Goal: Find specific page/section: Find specific page/section

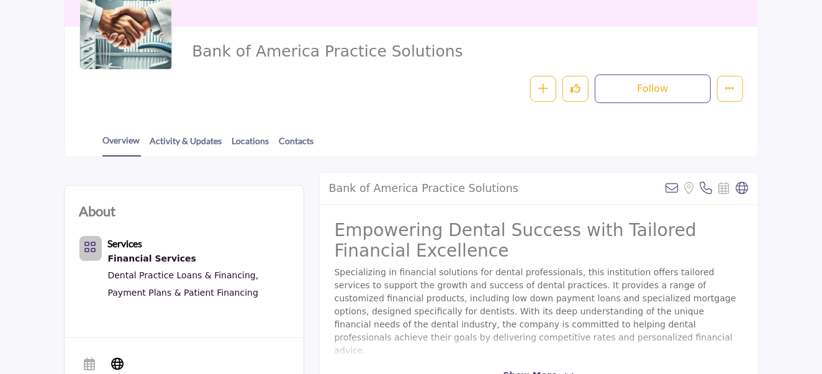
scroll to position [186, 0]
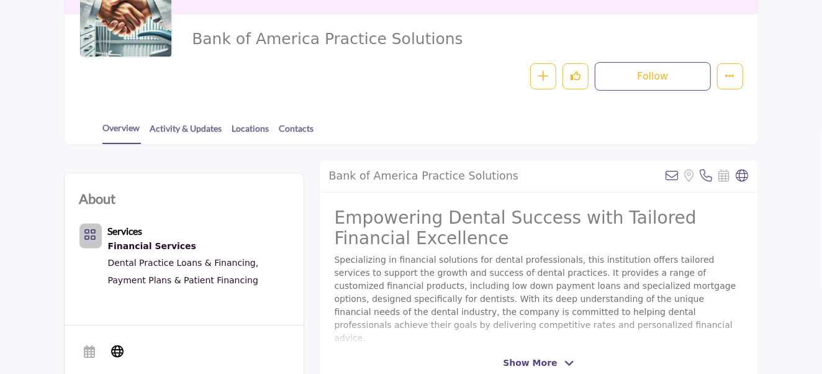
click at [540, 361] on span "Show More" at bounding box center [530, 362] width 54 height 13
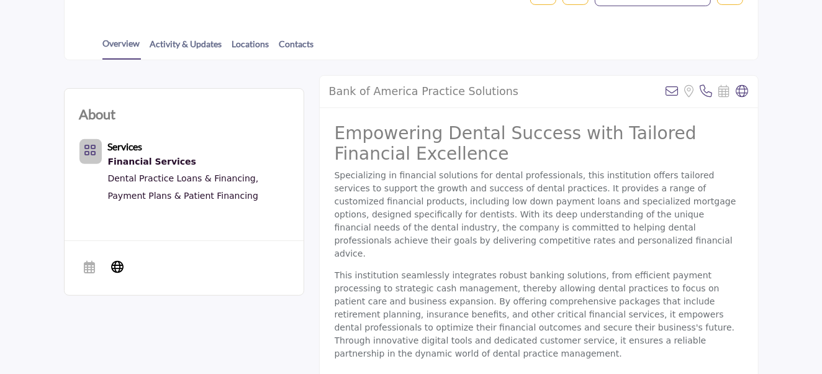
scroll to position [435, 0]
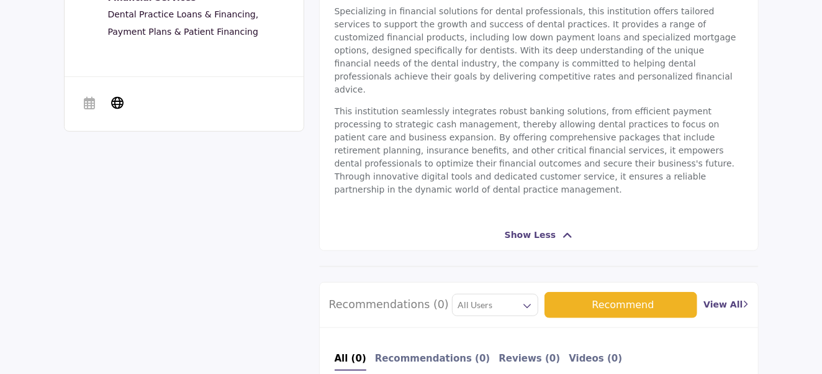
click at [172, 28] on link "Payment Plans & Patient Financing" at bounding box center [183, 32] width 150 height 10
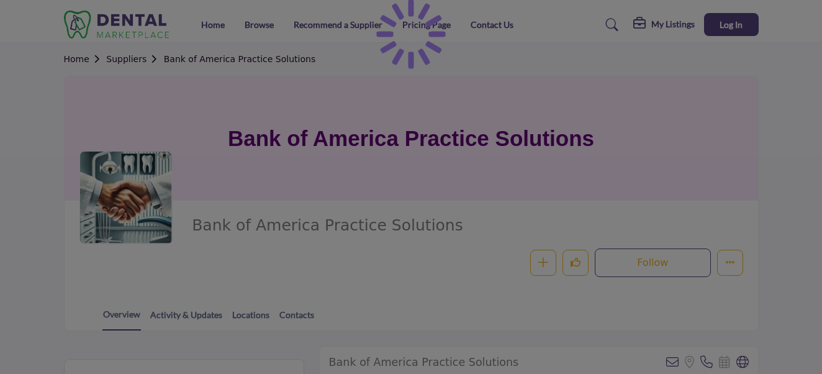
scroll to position [309, 0]
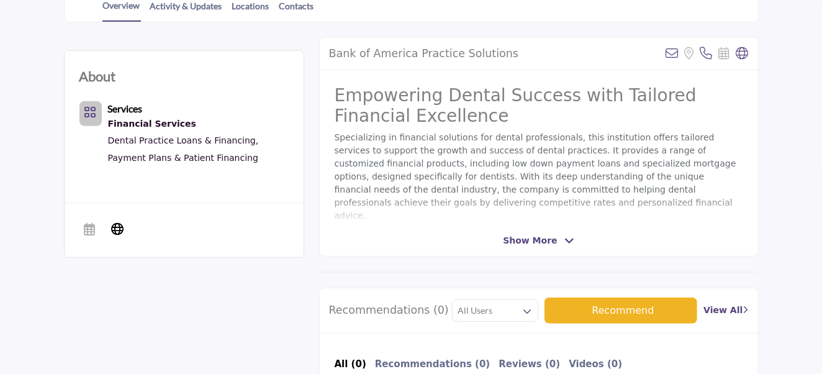
click at [544, 240] on span "Show More" at bounding box center [530, 240] width 54 height 13
